Goal: Find specific page/section: Find specific page/section

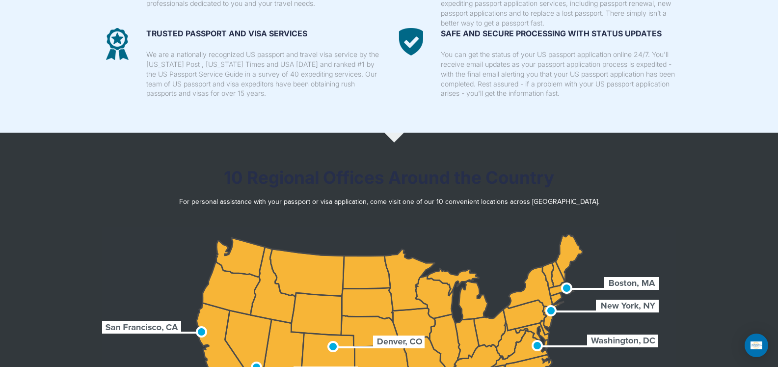
scroll to position [747, 0]
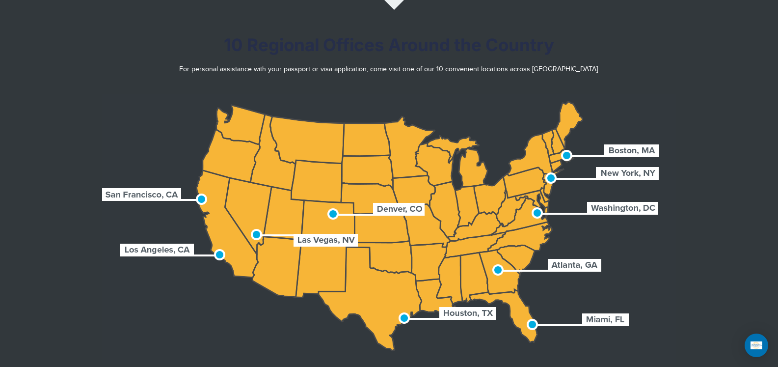
click at [102, 94] on area at bounding box center [102, 94] width 0 height 0
